Goal: Task Accomplishment & Management: Manage account settings

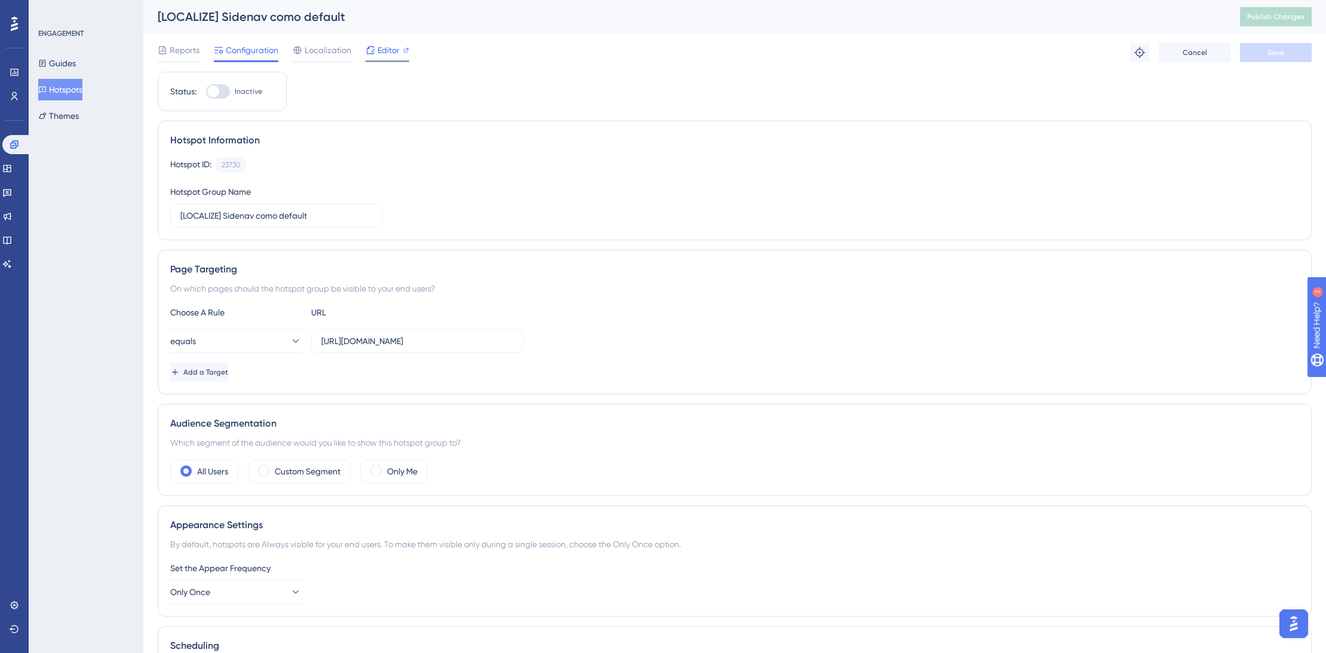
click at [388, 53] on span "Editor" at bounding box center [388, 50] width 22 height 14
click at [1270, 13] on span "Publish Changes" at bounding box center [1275, 17] width 57 height 10
click at [22, 133] on div "Engagement Widgets Feedback Product Updates Knowledge Base AI Assistant" at bounding box center [14, 190] width 24 height 168
click at [19, 142] on icon at bounding box center [15, 145] width 10 height 10
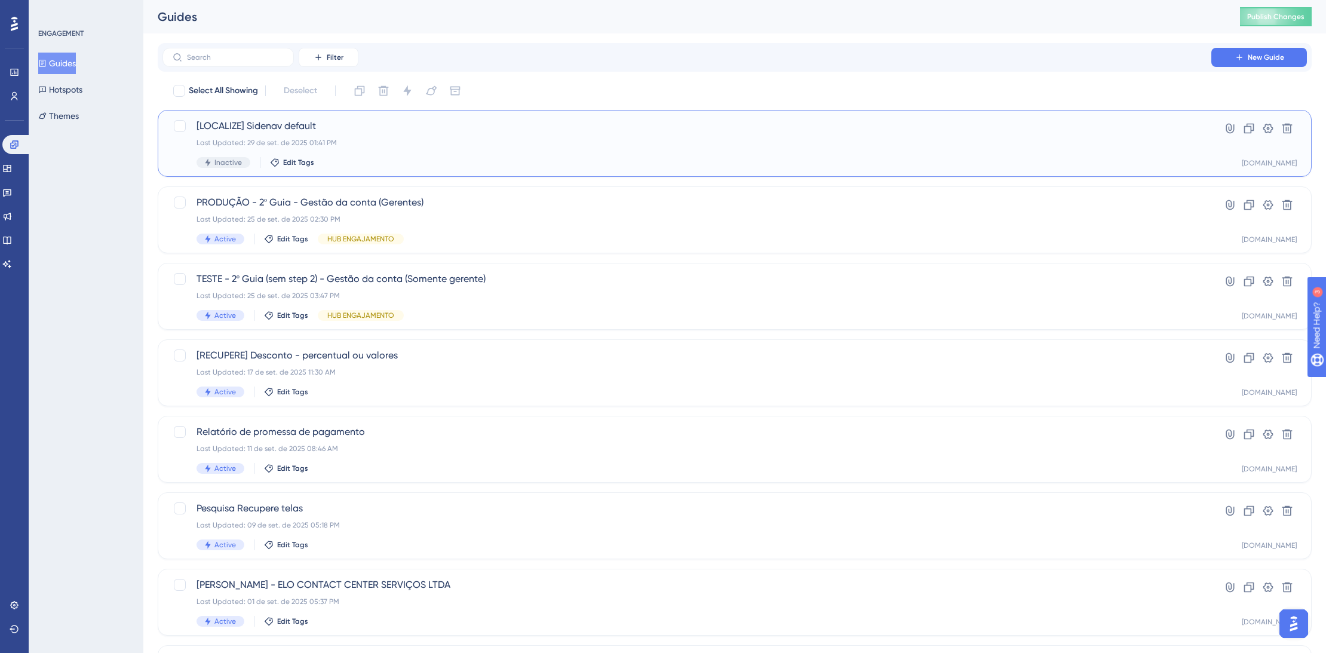
click at [412, 131] on span "[LOCALIZE] Sidenav default" at bounding box center [687, 126] width 981 height 14
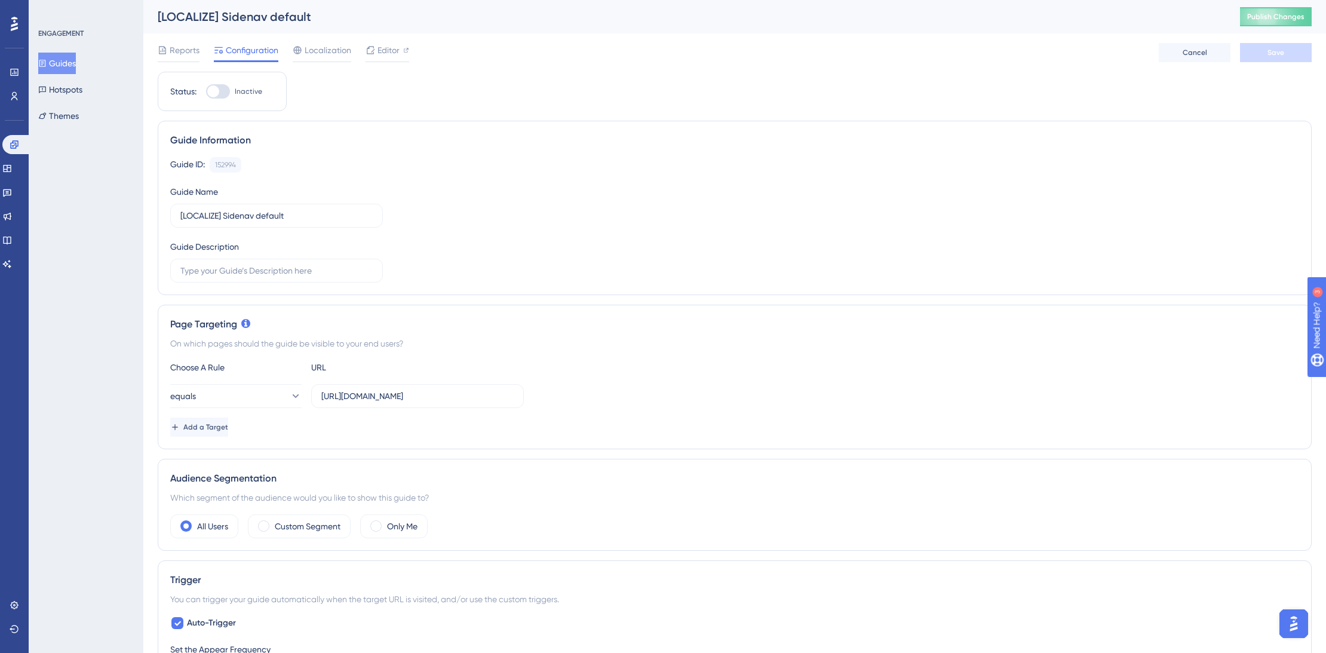
click at [226, 88] on div at bounding box center [218, 91] width 24 height 14
click at [206, 91] on input "Inactive" at bounding box center [205, 91] width 1 height 1
checkbox input "true"
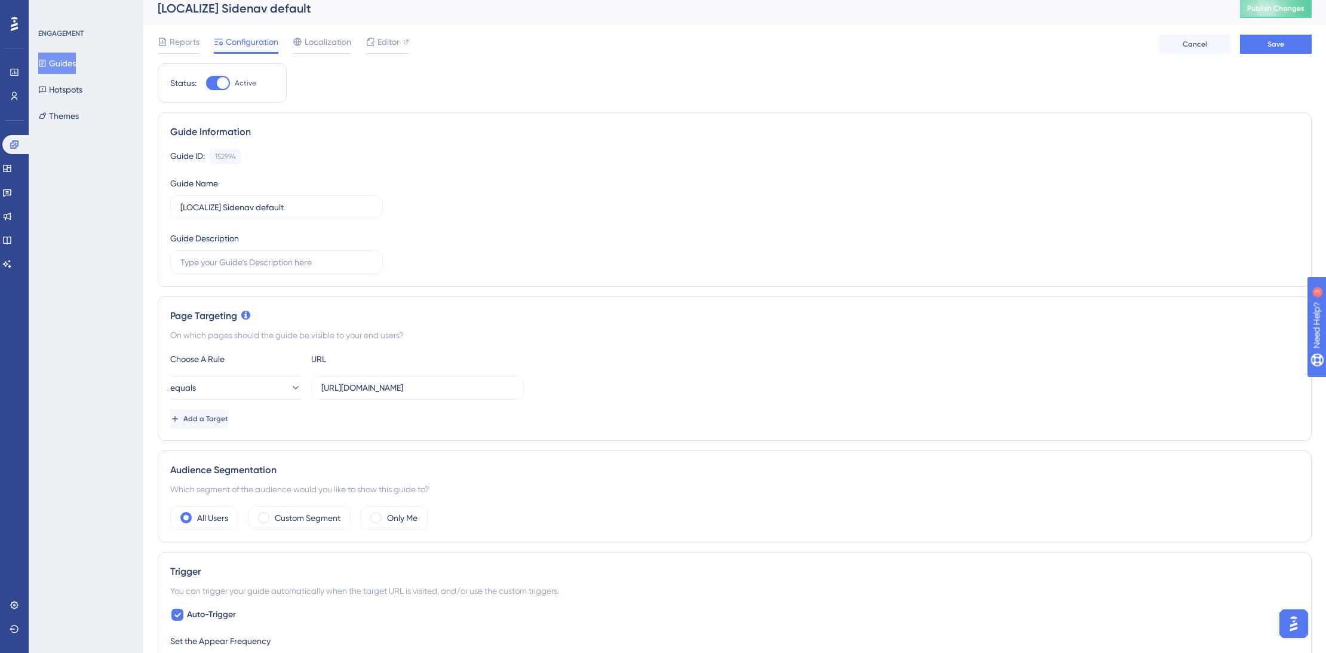
scroll to position [324, 0]
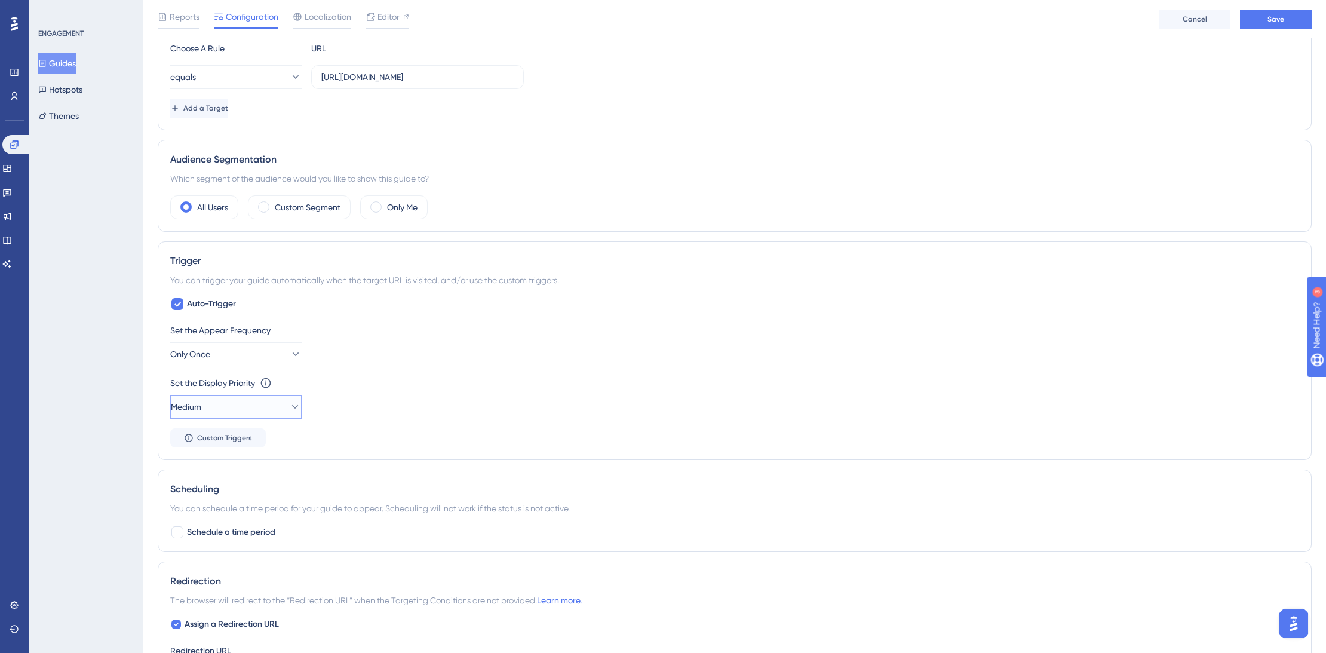
click at [243, 406] on button "Medium" at bounding box center [235, 407] width 131 height 24
click at [195, 495] on span "High" at bounding box center [186, 491] width 17 height 14
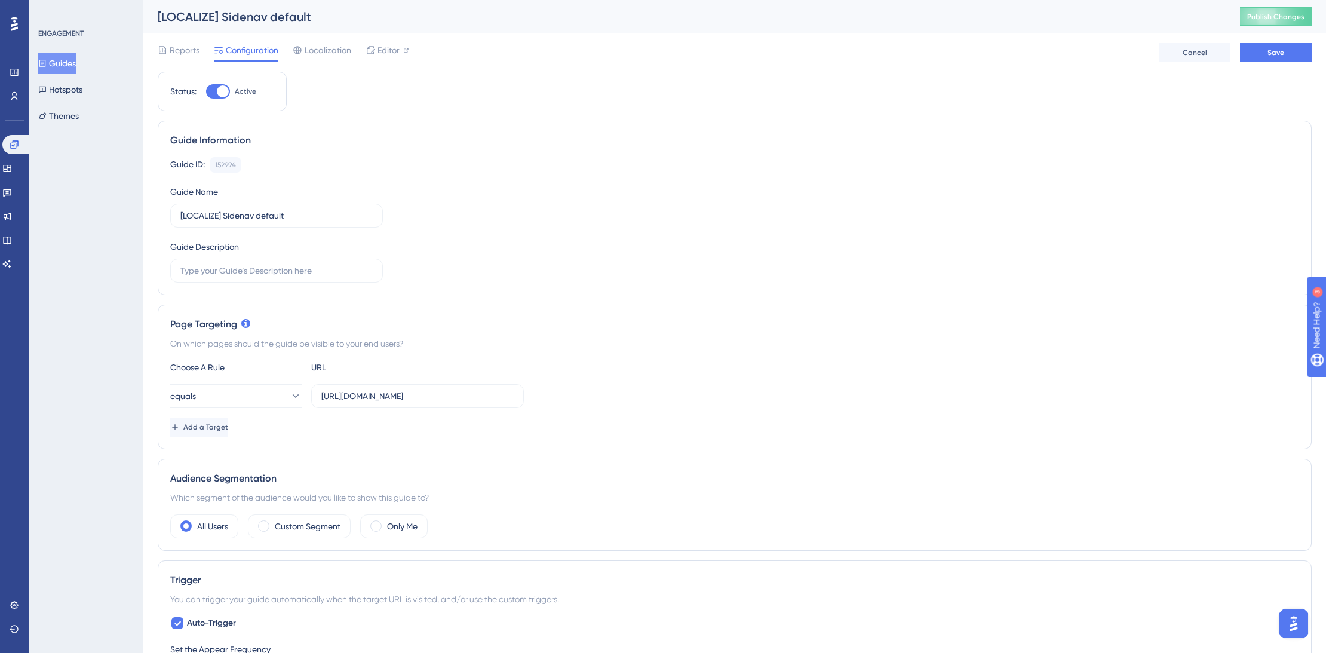
scroll to position [333, 0]
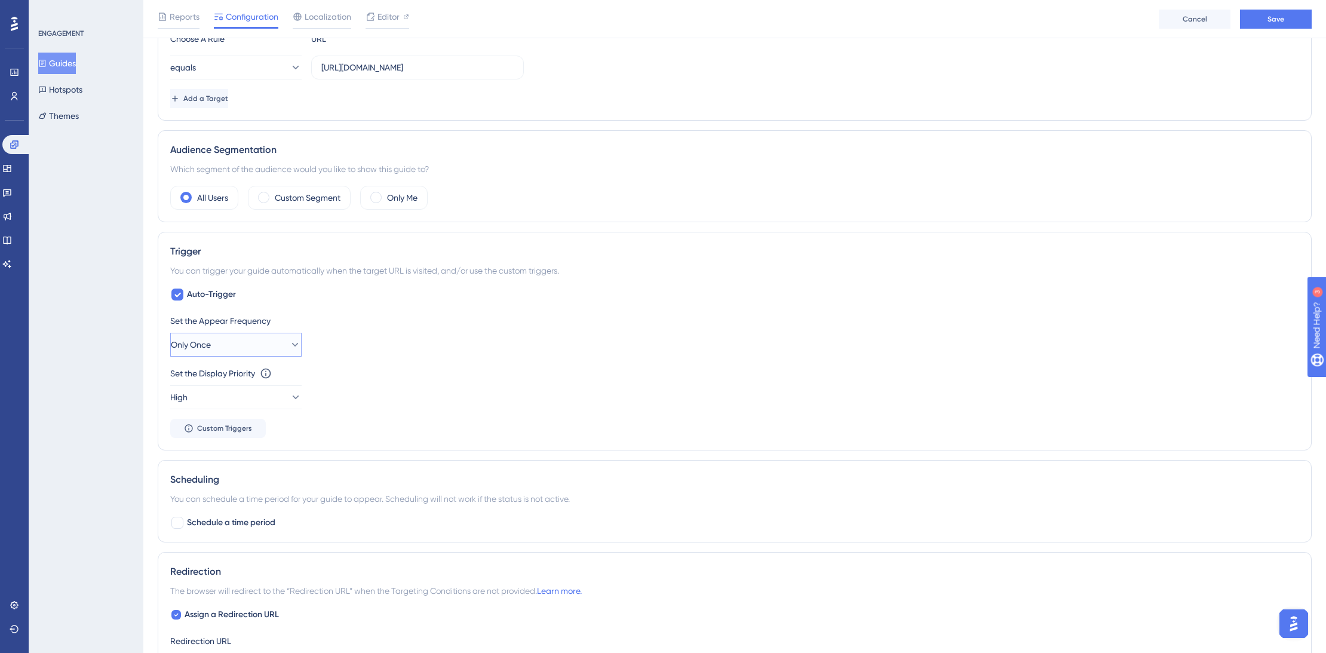
click at [289, 344] on icon at bounding box center [295, 345] width 12 height 12
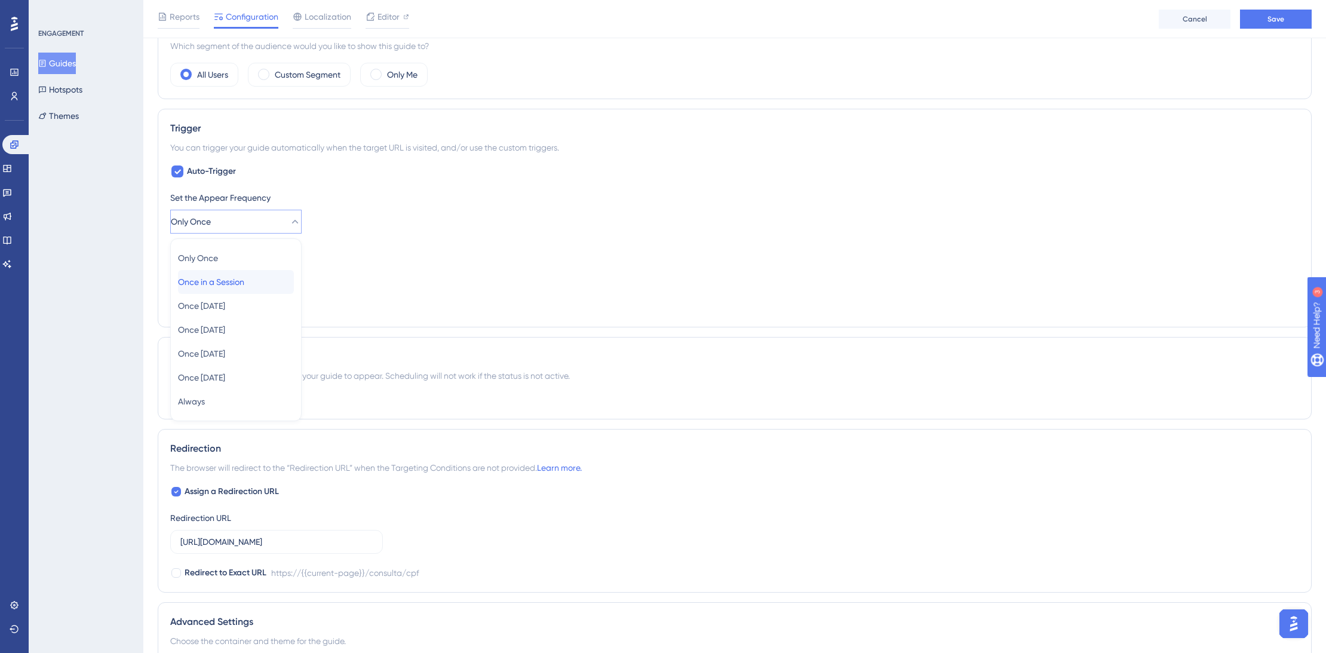
click at [244, 280] on span "Once in a Session" at bounding box center [211, 282] width 66 height 14
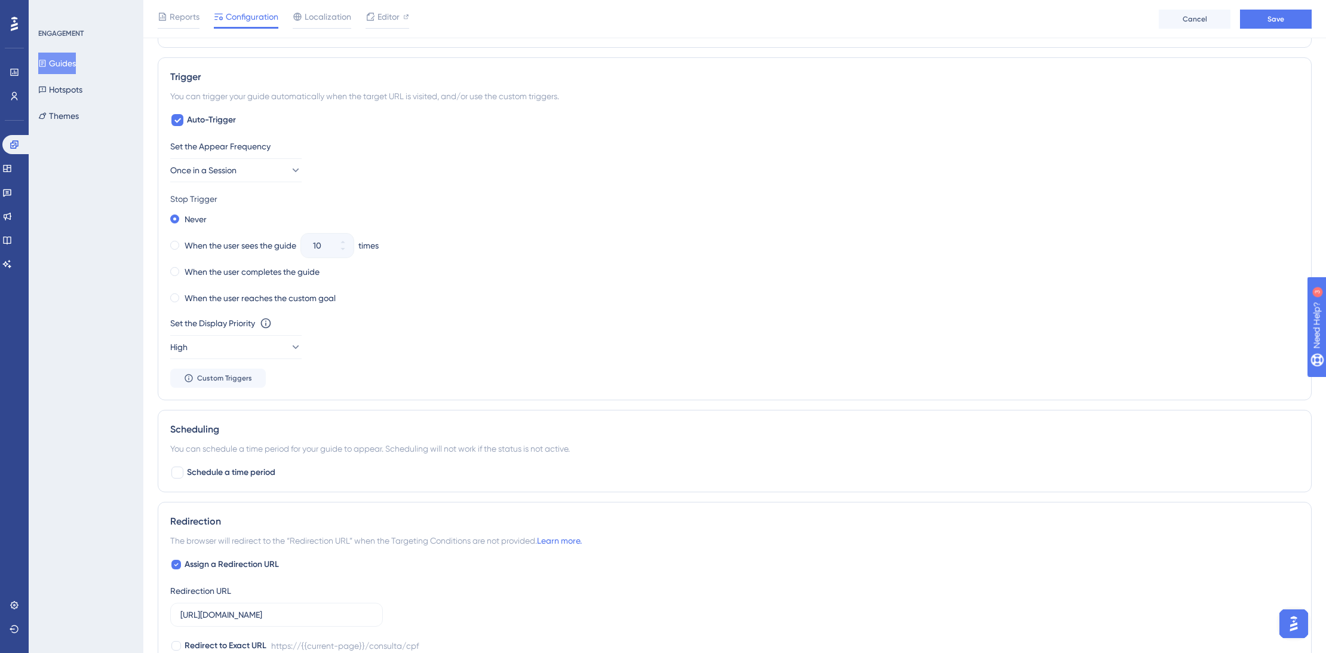
scroll to position [603, 0]
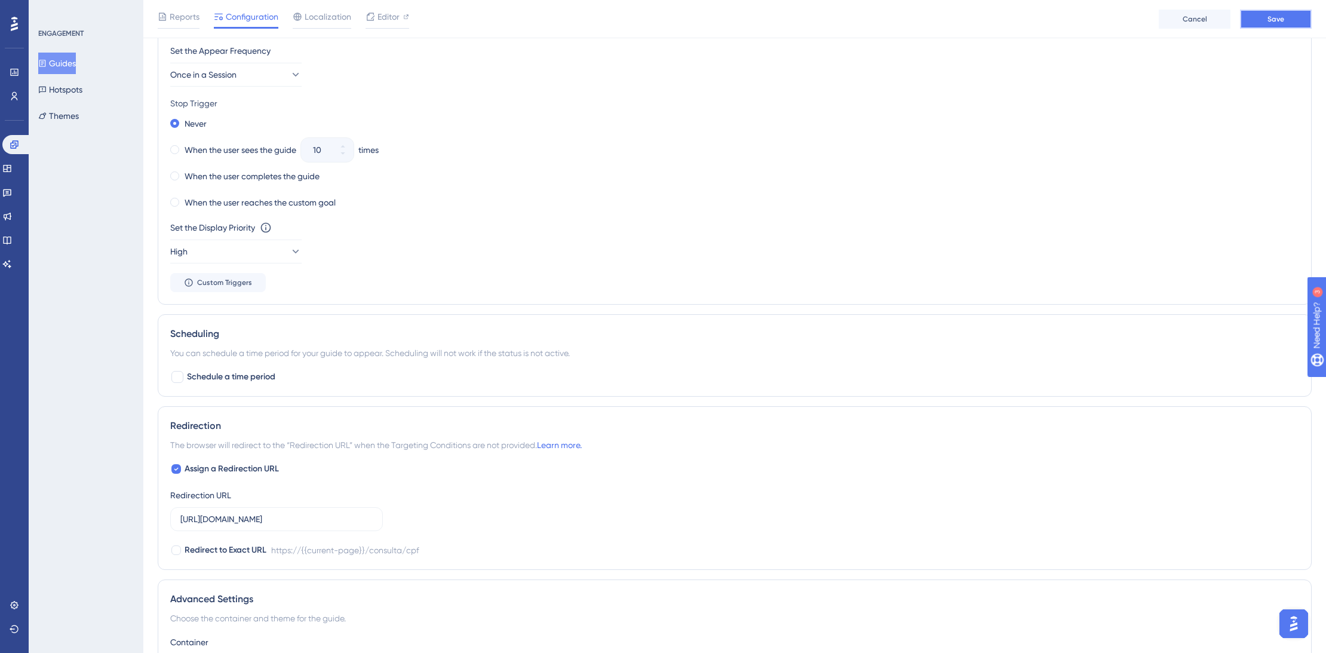
click at [1251, 15] on button "Save" at bounding box center [1276, 19] width 72 height 19
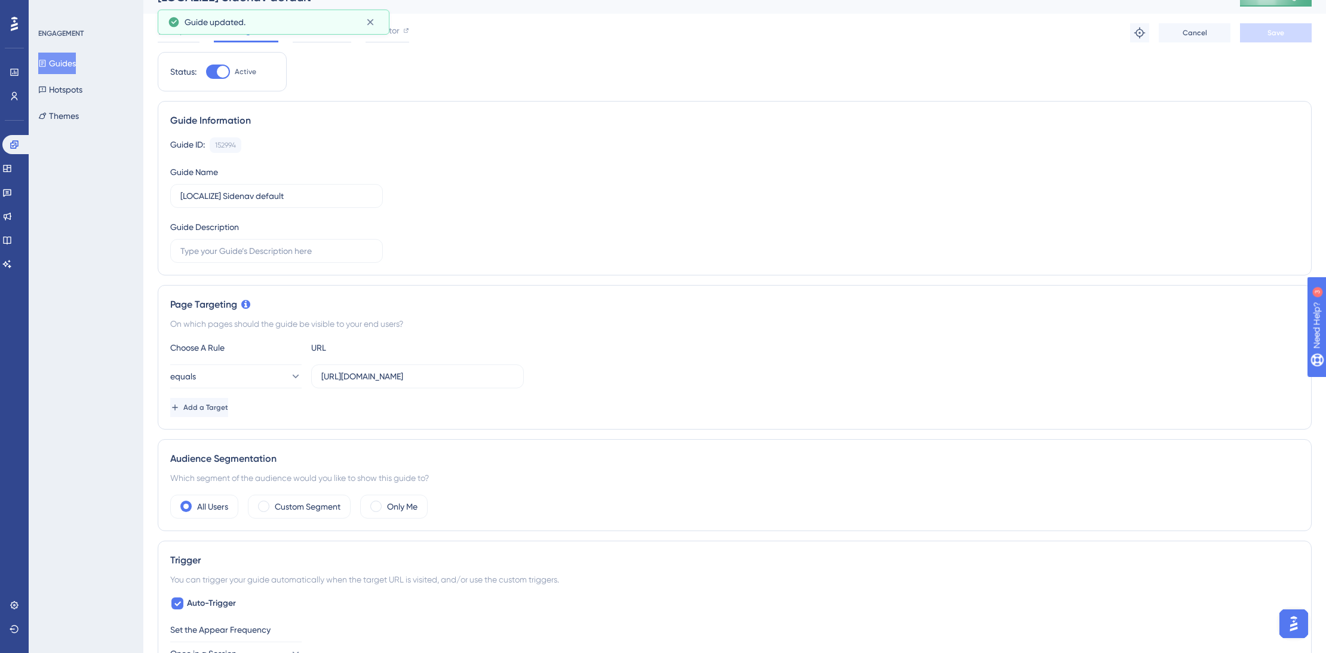
scroll to position [0, 0]
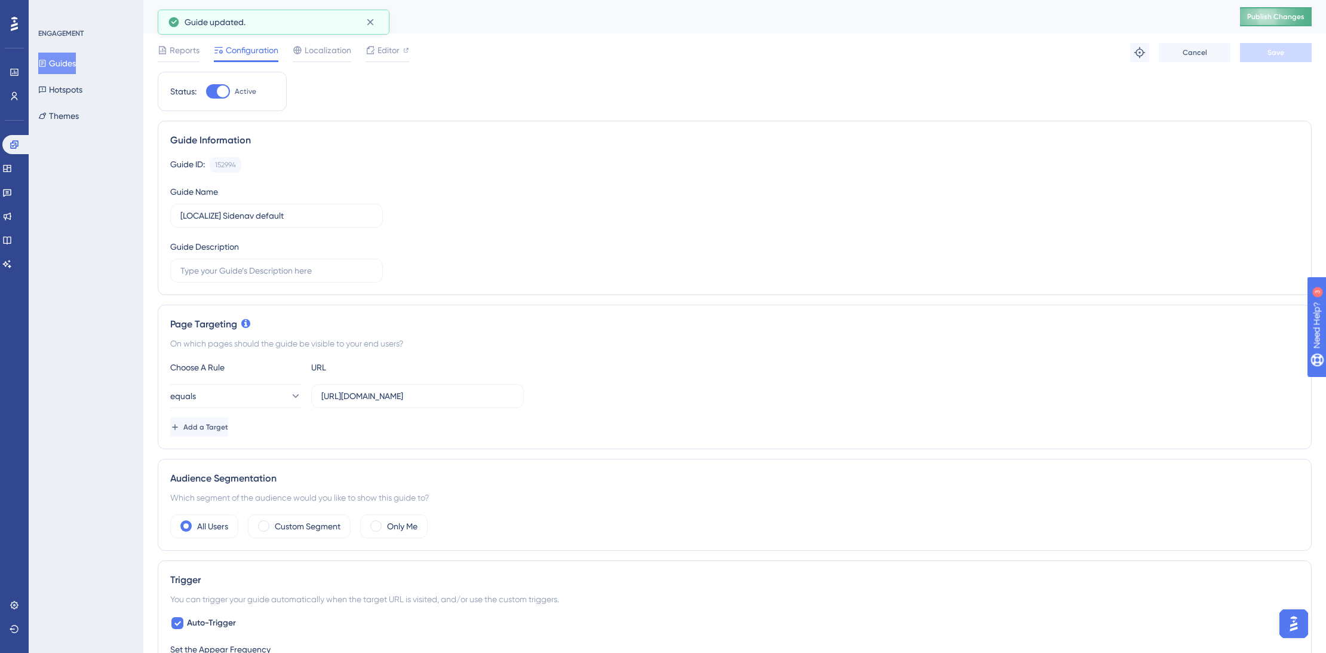
click at [1305, 21] on button "Publish Changes" at bounding box center [1276, 16] width 72 height 19
click at [74, 56] on button "Guides" at bounding box center [57, 64] width 38 height 22
